Goal: Check status: Check status

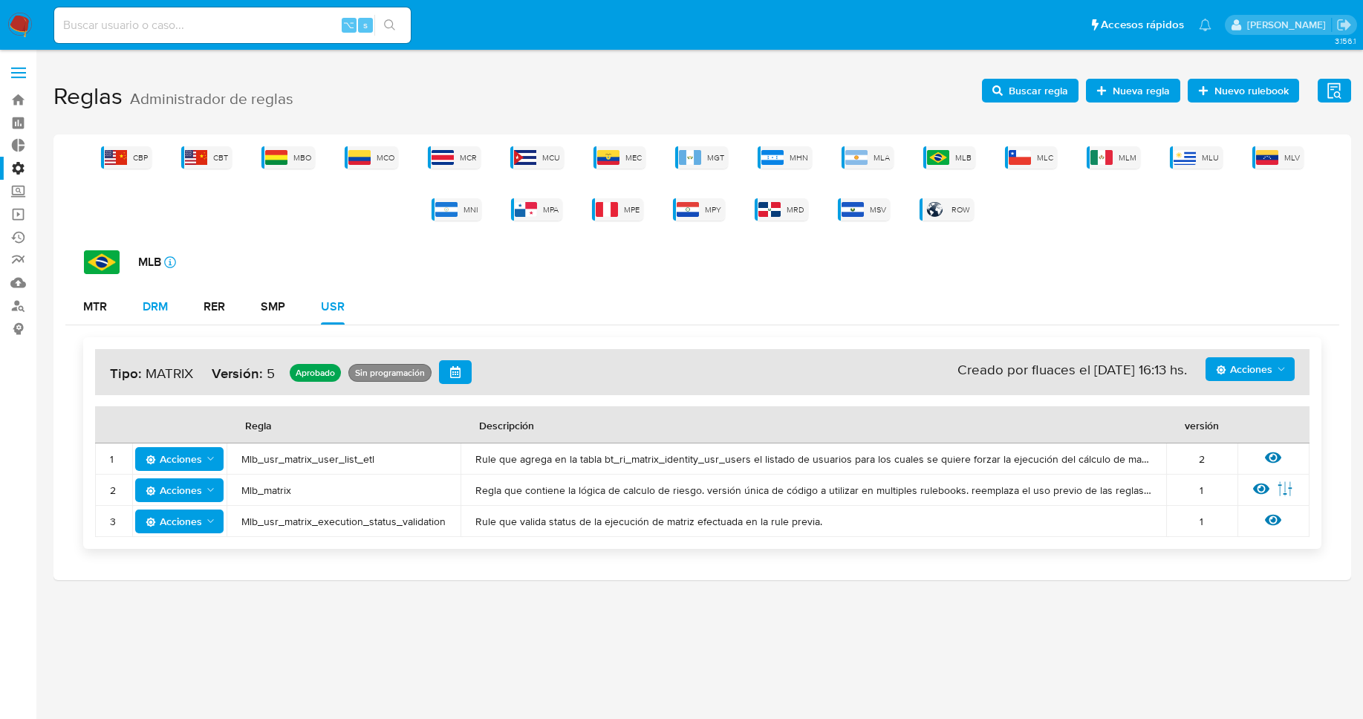
click at [145, 308] on div "DRM" at bounding box center [155, 307] width 25 height 12
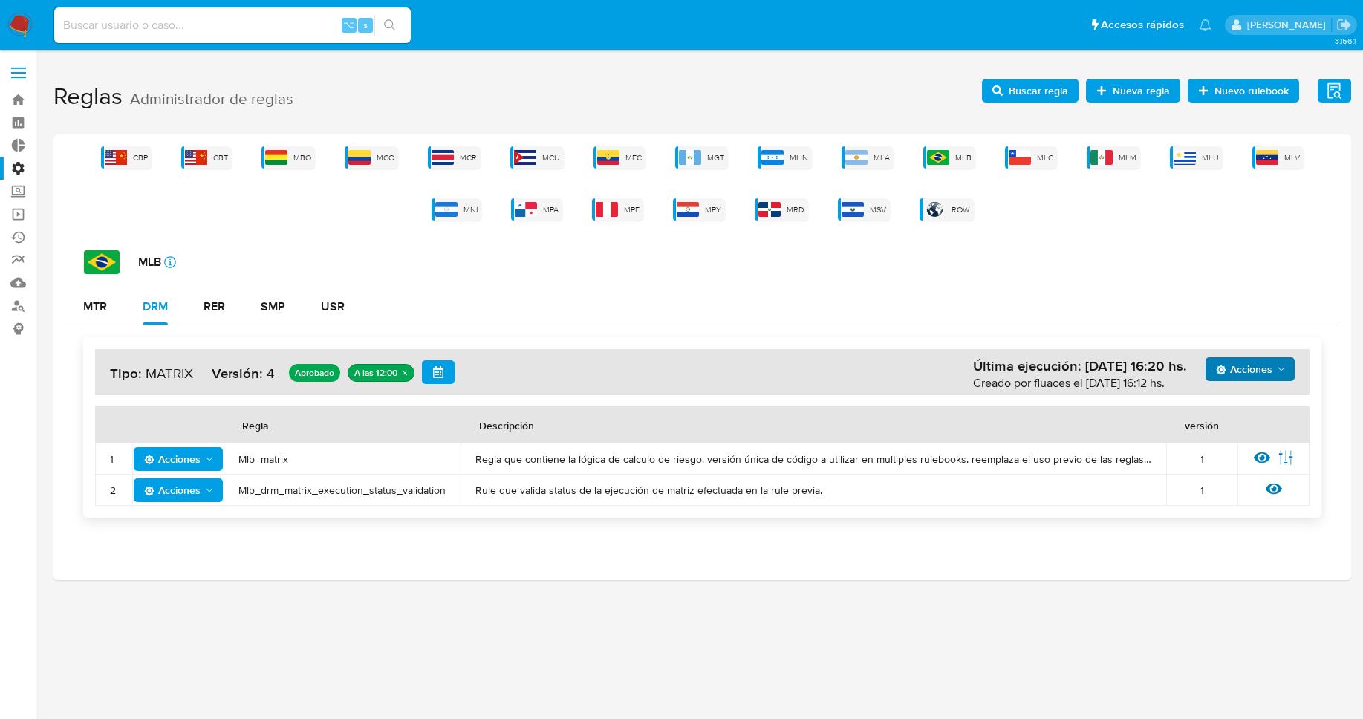
click at [1262, 365] on span "Acciones" at bounding box center [1244, 369] width 56 height 24
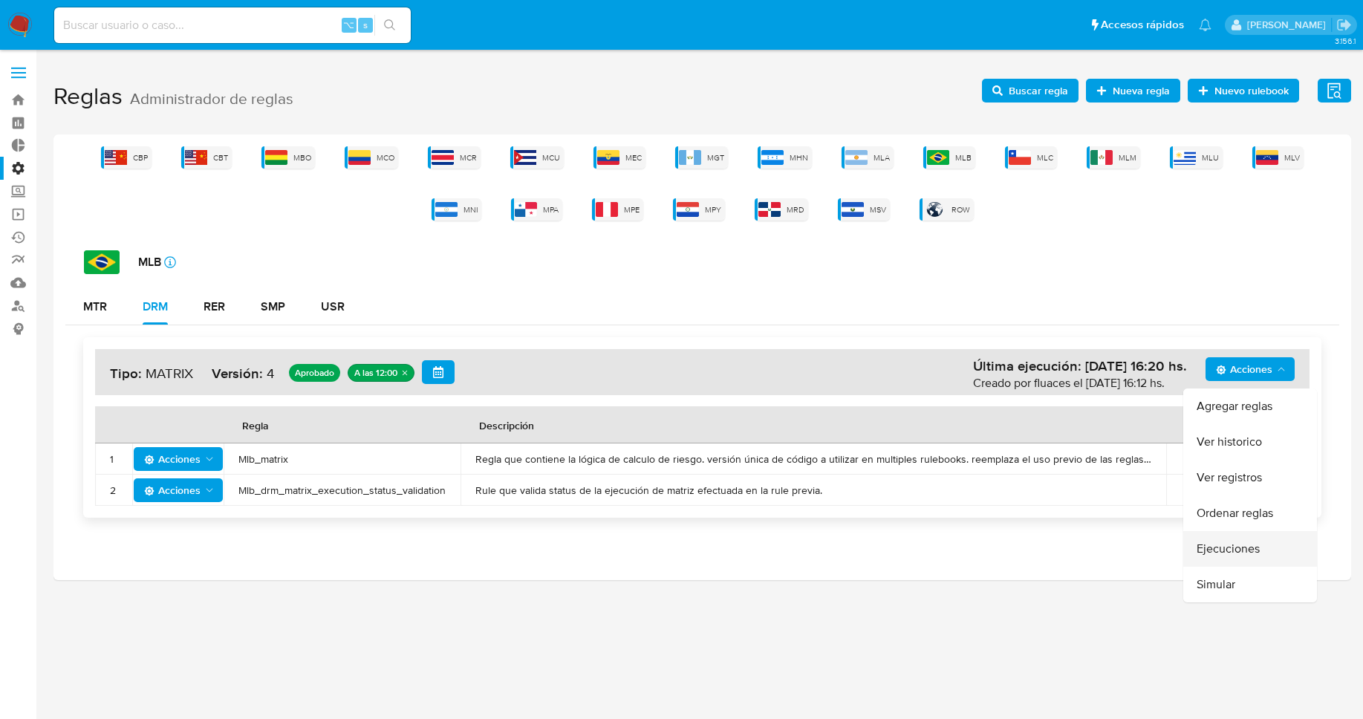
click at [1234, 543] on button "Ejecuciones" at bounding box center [1250, 549] width 134 height 36
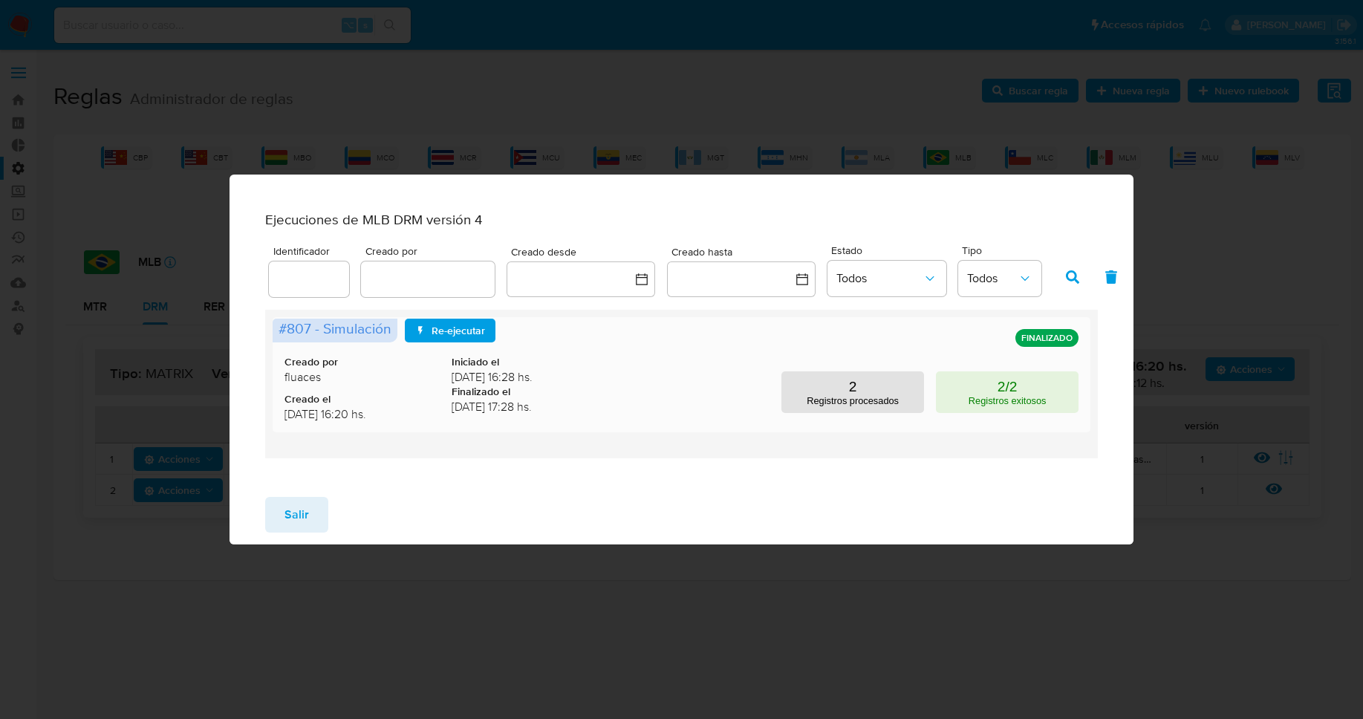
click at [502, 412] on span "[DATE] 17:28 hs." at bounding box center [535, 407] width 167 height 16
click at [1025, 398] on button "2/2 Registros exitosos" at bounding box center [1007, 392] width 143 height 42
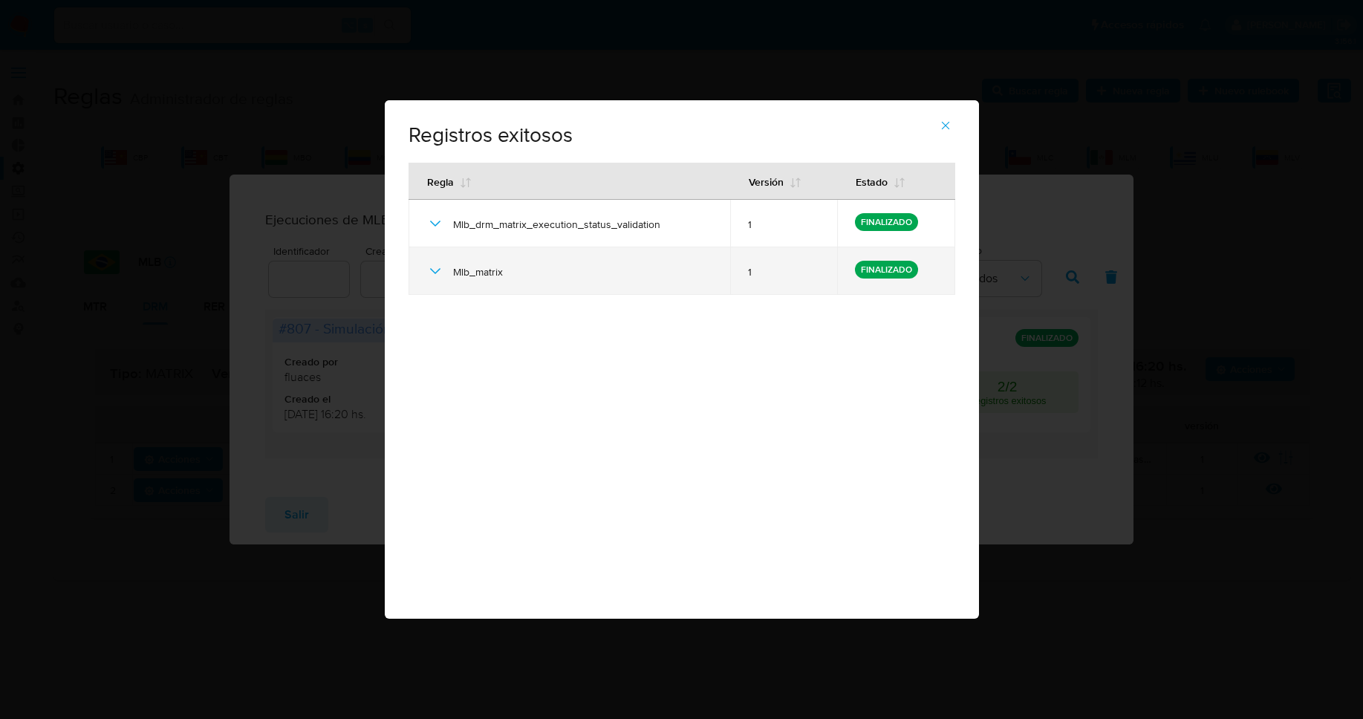
click at [453, 276] on span "Mlb_matrix" at bounding box center [582, 271] width 259 height 13
click at [439, 277] on icon at bounding box center [435, 271] width 18 height 18
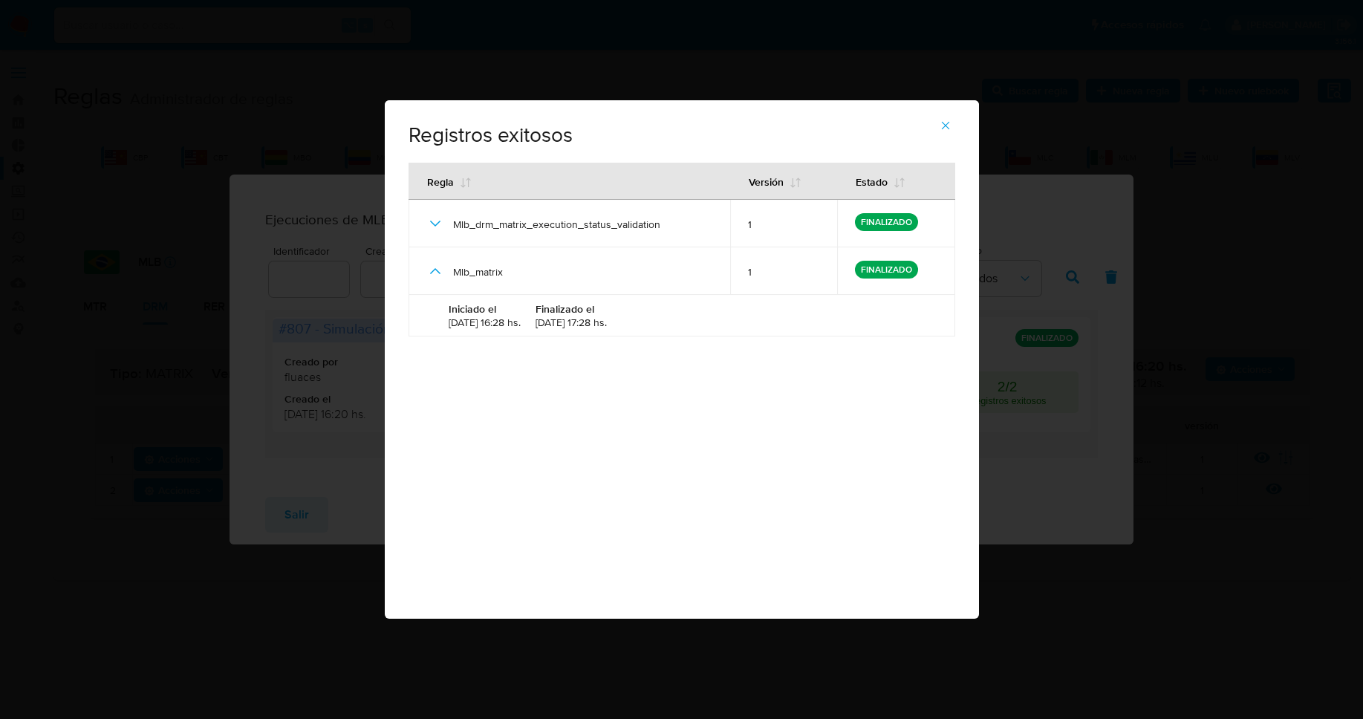
click at [950, 125] on icon "button" at bounding box center [945, 125] width 13 height 13
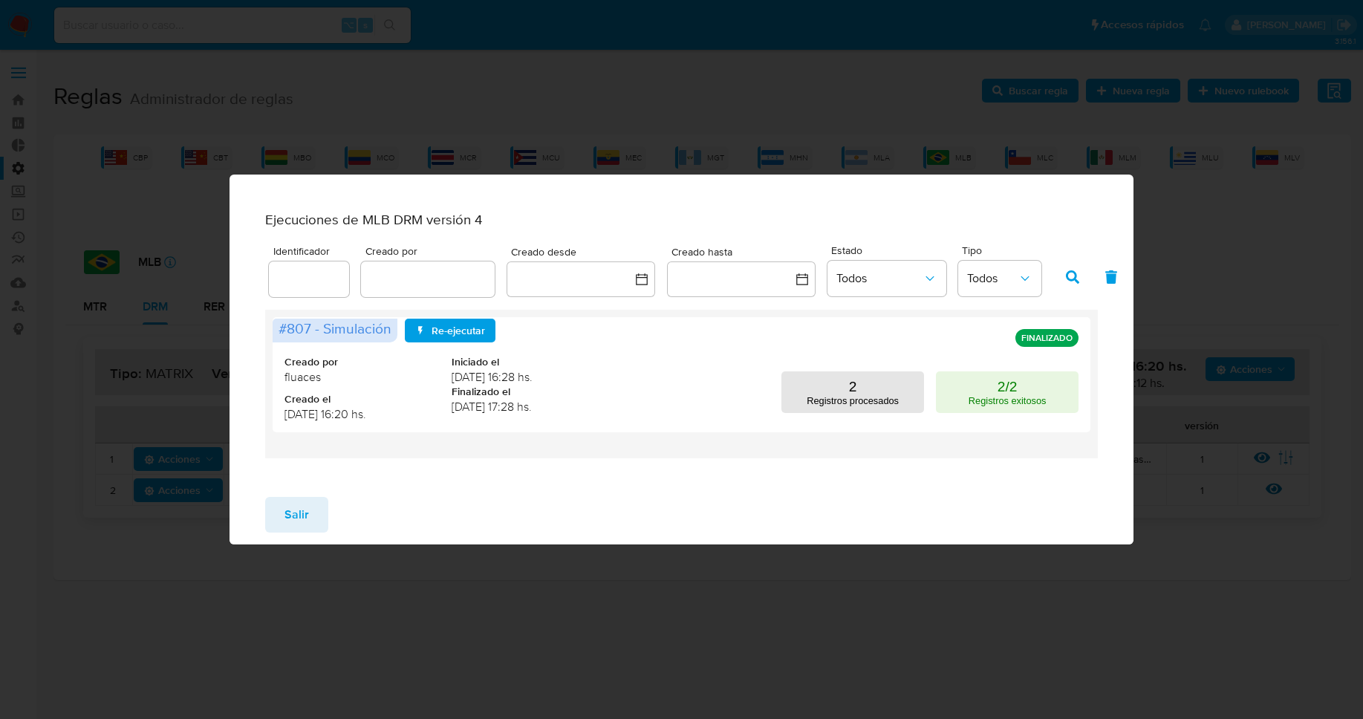
click at [291, 523] on span "Salir" at bounding box center [296, 514] width 25 height 33
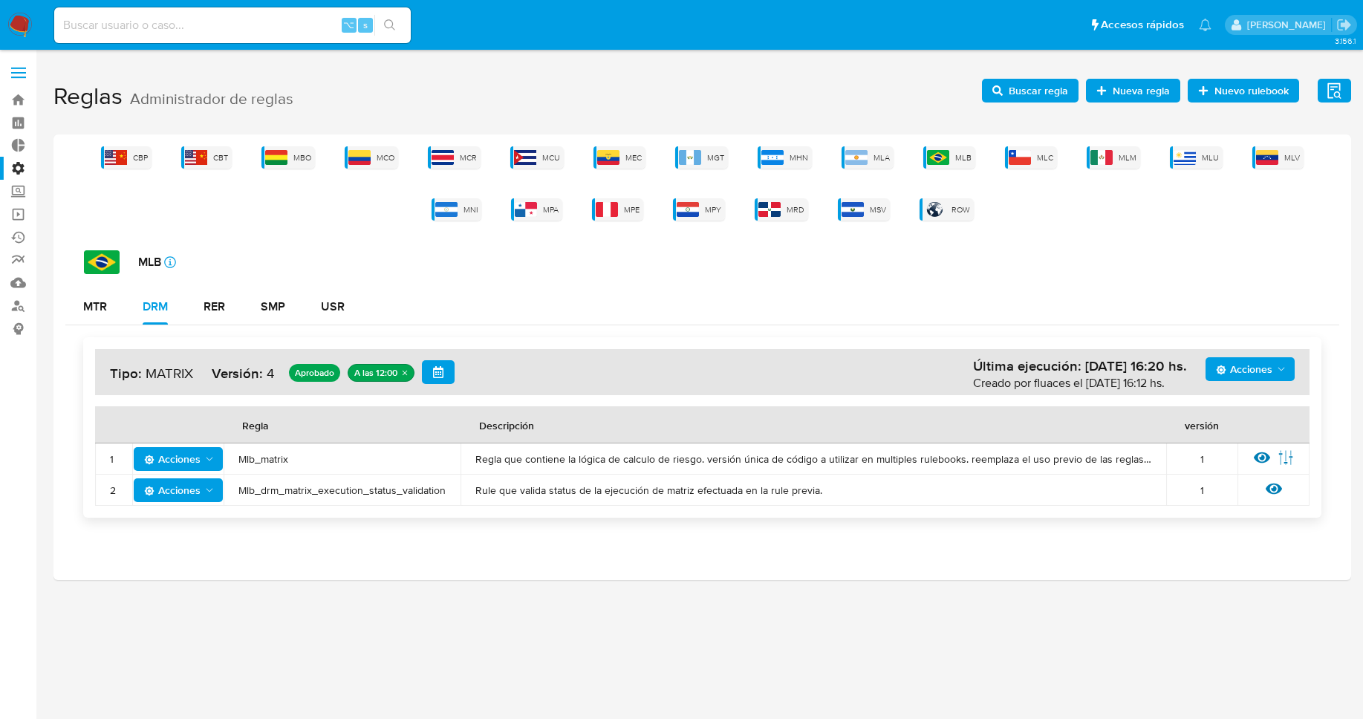
click at [1280, 368] on icon "Acciones" at bounding box center [1281, 369] width 12 height 12
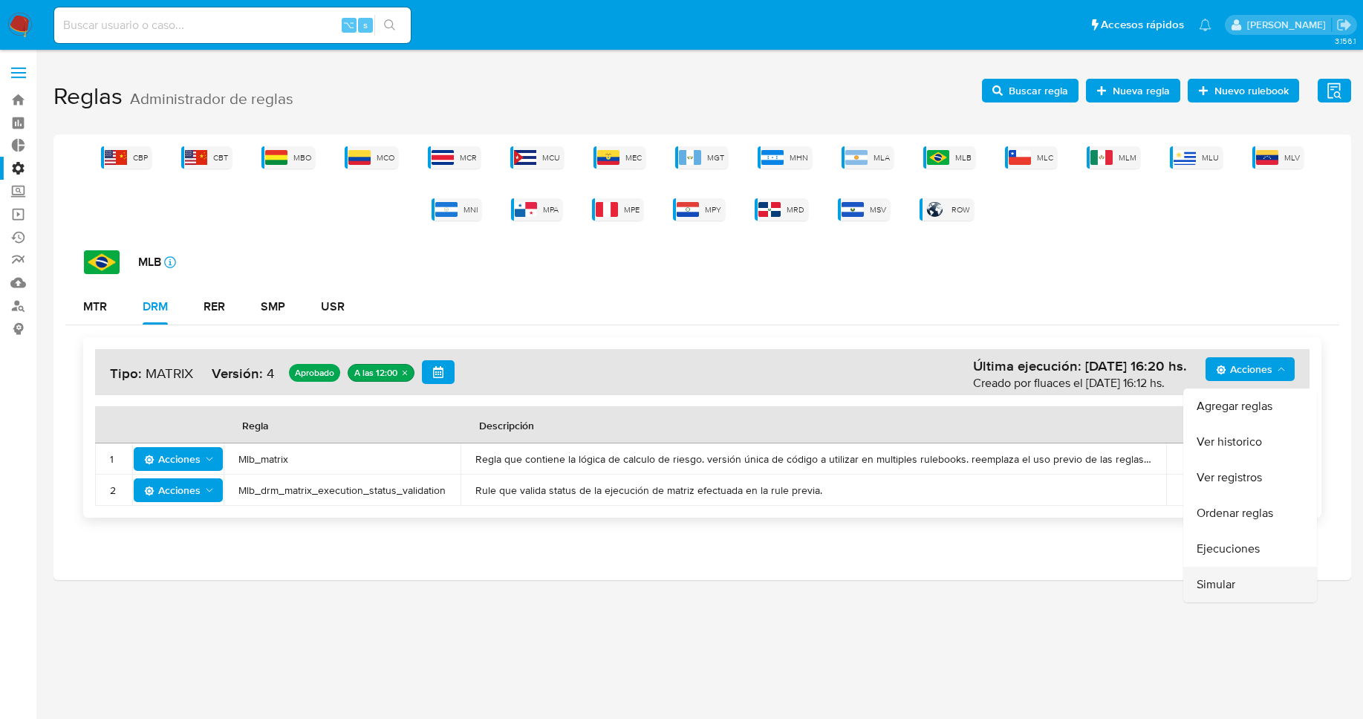
click at [1232, 581] on button "Simular" at bounding box center [1250, 585] width 134 height 36
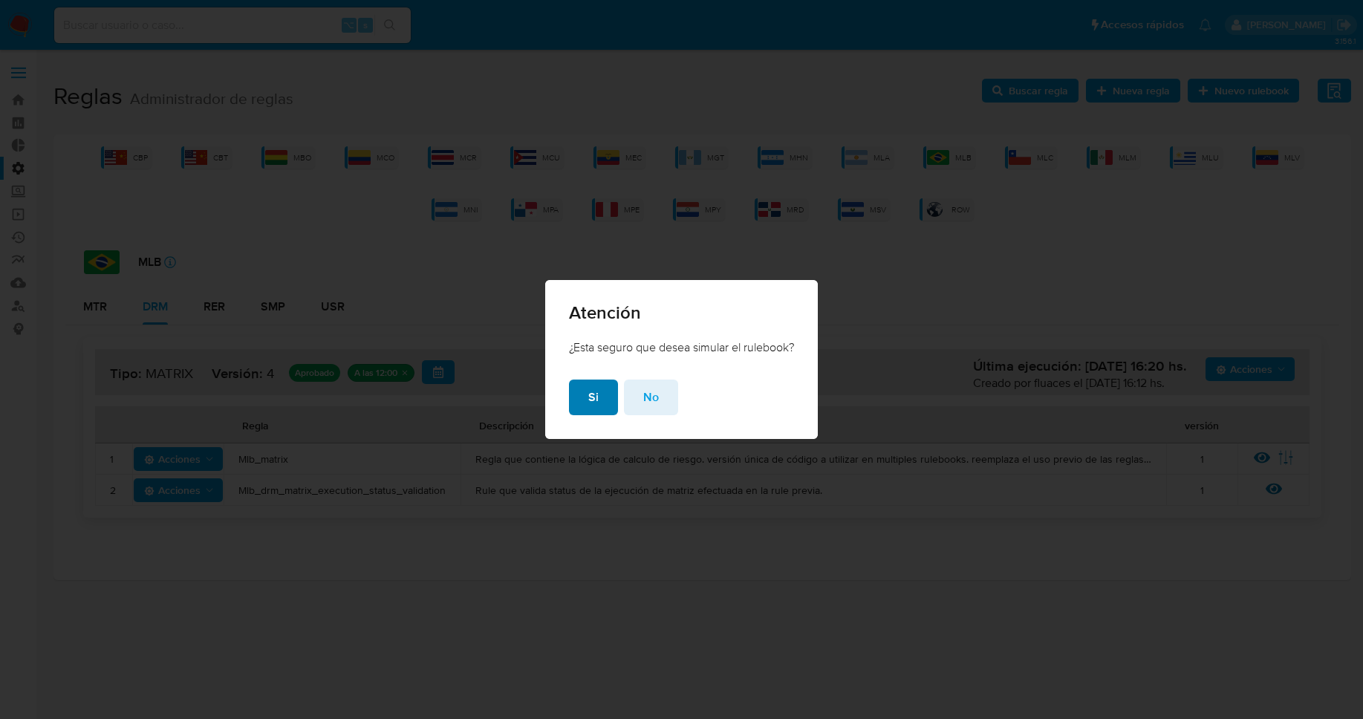
click at [588, 400] on span "Si" at bounding box center [593, 397] width 10 height 33
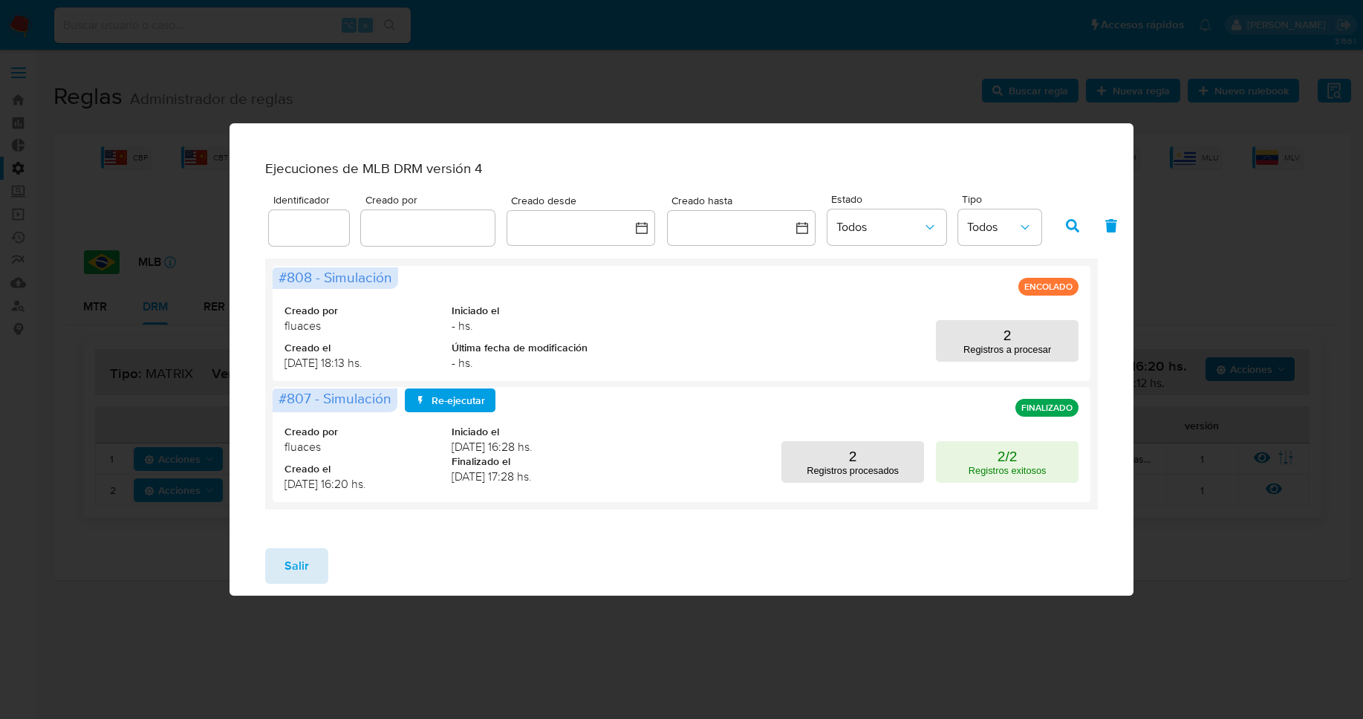
click at [310, 574] on button "Salir" at bounding box center [296, 566] width 63 height 36
